Goal: Task Accomplishment & Management: Manage account settings

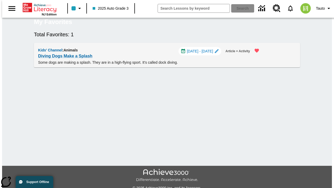
click at [203, 54] on span "[DATE] - [DATE]" at bounding box center [200, 50] width 26 height 5
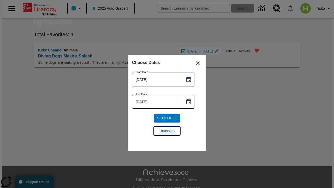
click at [167, 131] on span "Unassign" at bounding box center [166, 130] width 15 height 5
